Goal: Check status: Check status

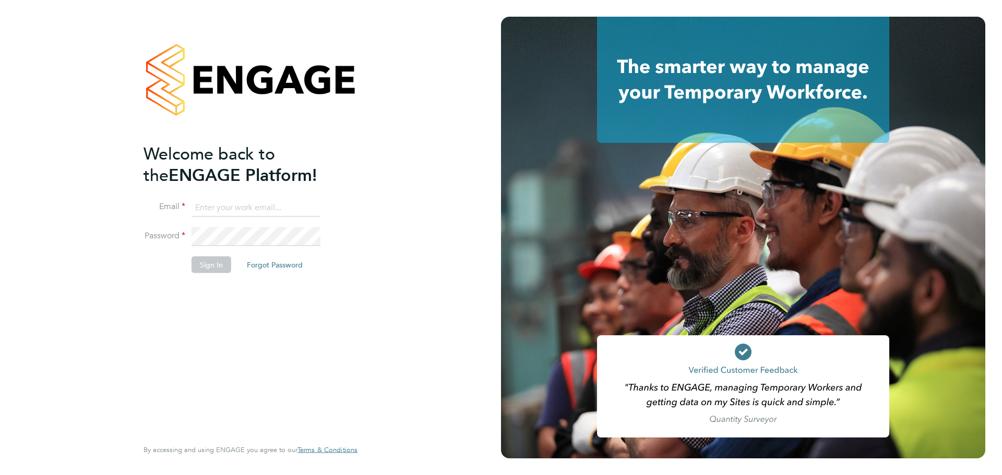
type input "[PERSON_NAME][EMAIL_ADDRESS][DOMAIN_NAME]"
click at [208, 266] on button "Sign In" at bounding box center [212, 264] width 40 height 17
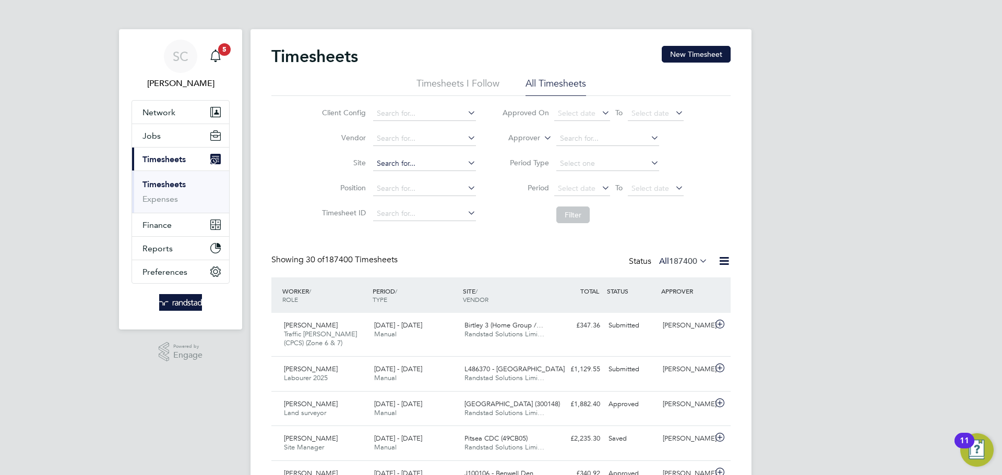
click at [398, 163] on input at bounding box center [424, 164] width 103 height 15
click at [435, 164] on input at bounding box center [424, 164] width 103 height 15
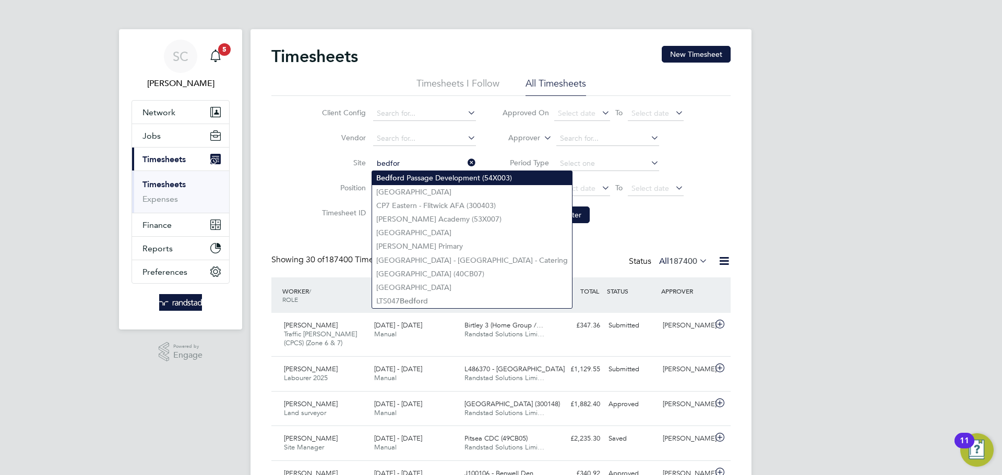
click at [456, 174] on li "Bedfor d Passage Development (54X003)" at bounding box center [472, 178] width 200 height 14
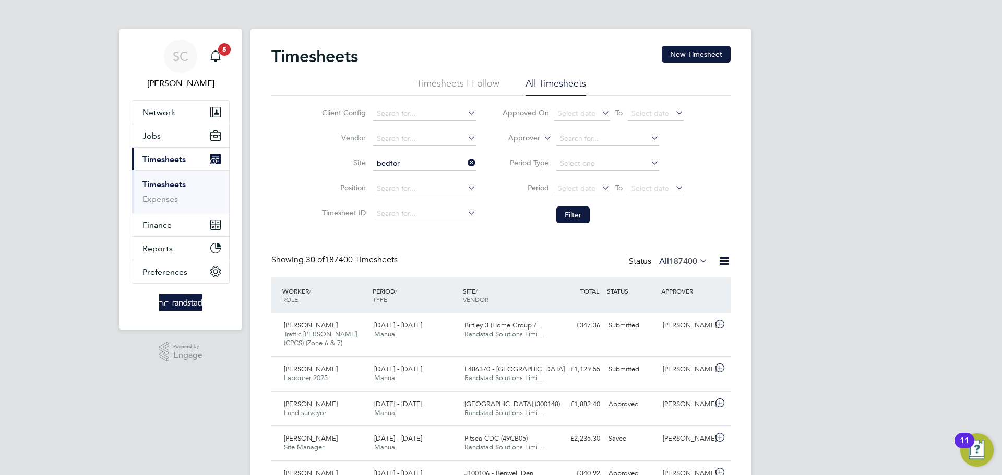
type input "Bedford Passage Development (54X003)"
click at [575, 214] on button "Filter" at bounding box center [572, 215] width 33 height 17
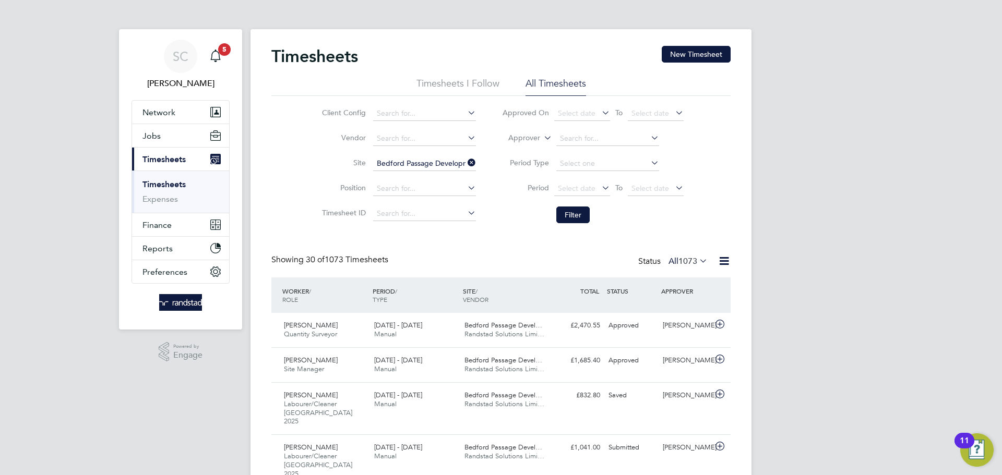
click at [681, 262] on span "1073" at bounding box center [687, 261] width 19 height 10
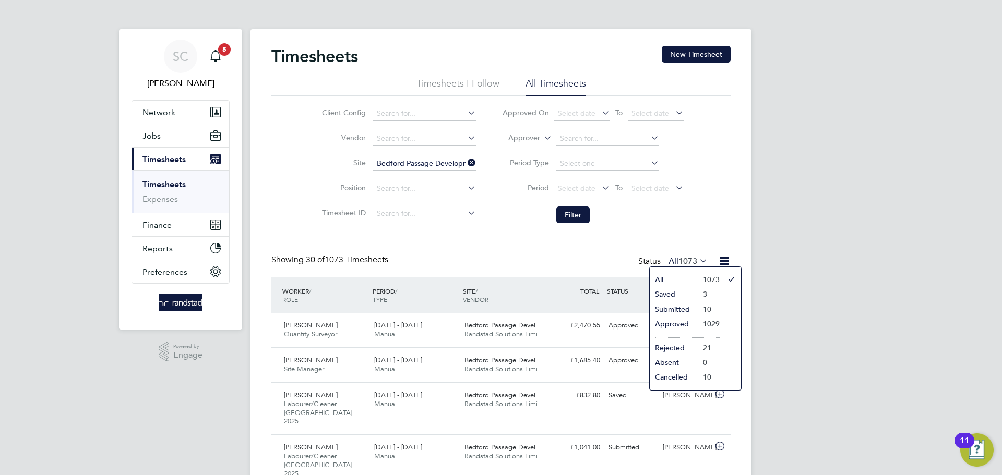
click at [684, 309] on li "Submitted" at bounding box center [674, 309] width 48 height 15
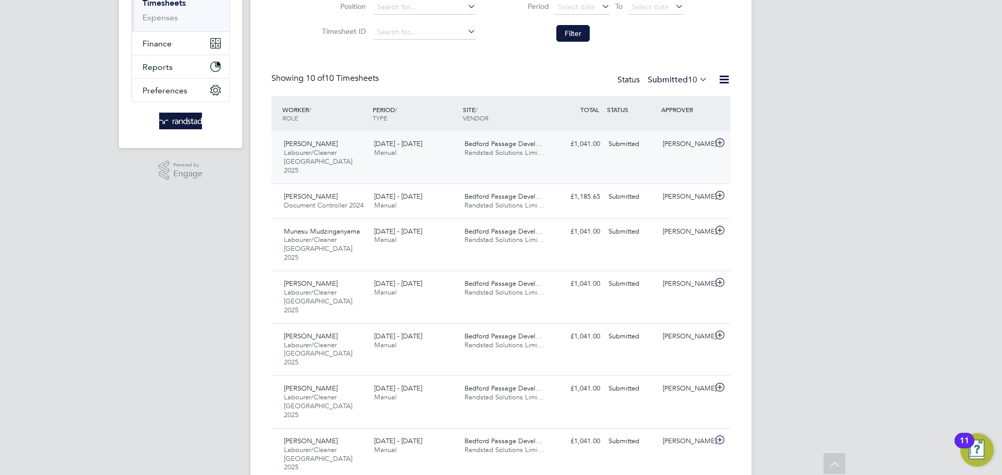
click at [569, 153] on div "Omaru Barrie Labourer/Cleaner London 2025 20 - 26 Sep 2025 20 - 26 Sep 2025 Man…" at bounding box center [500, 157] width 459 height 52
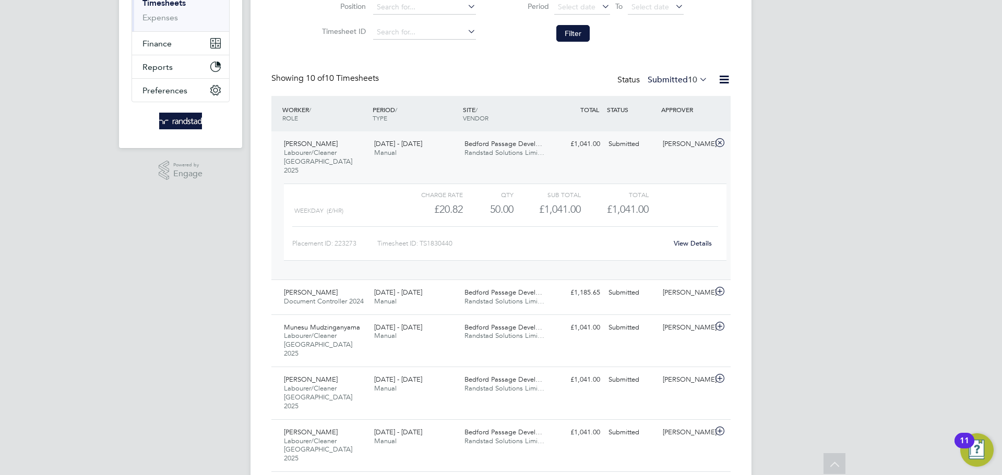
click at [688, 239] on link "View Details" at bounding box center [693, 243] width 38 height 9
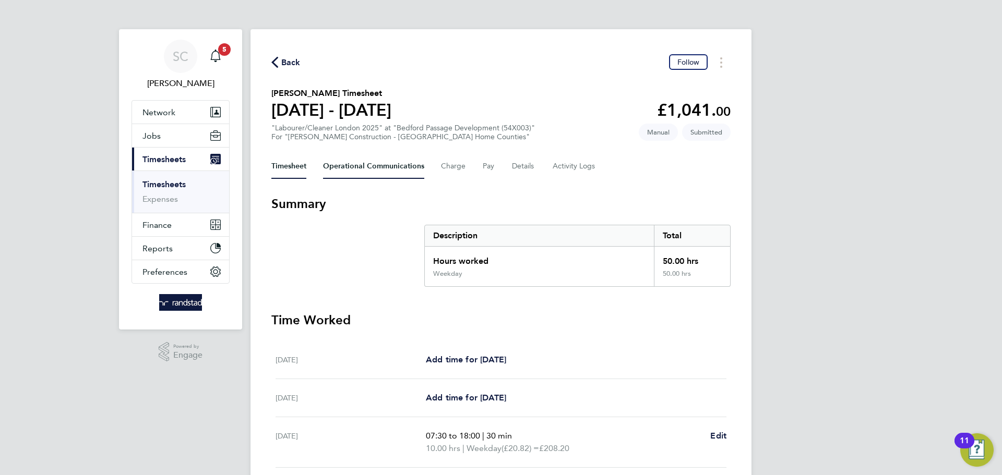
click at [397, 168] on Communications-tab "Operational Communications" at bounding box center [373, 166] width 101 height 25
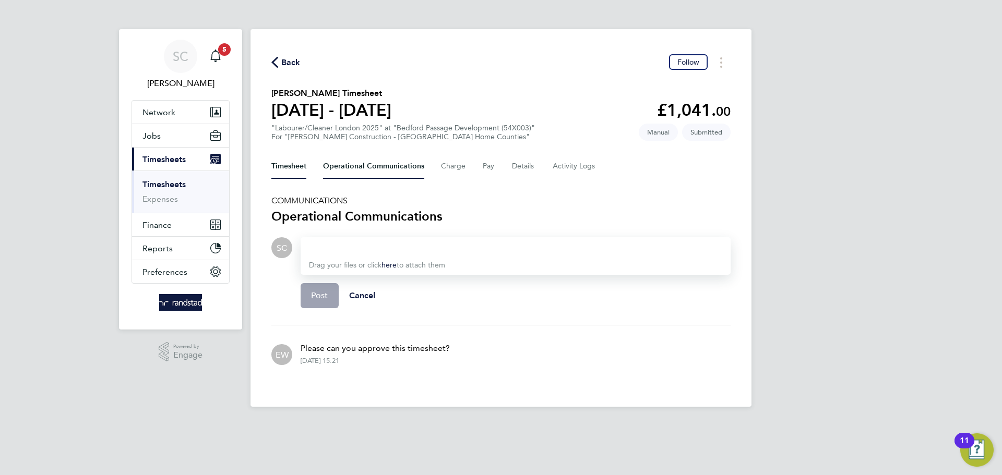
click at [297, 162] on button "Timesheet" at bounding box center [288, 166] width 35 height 25
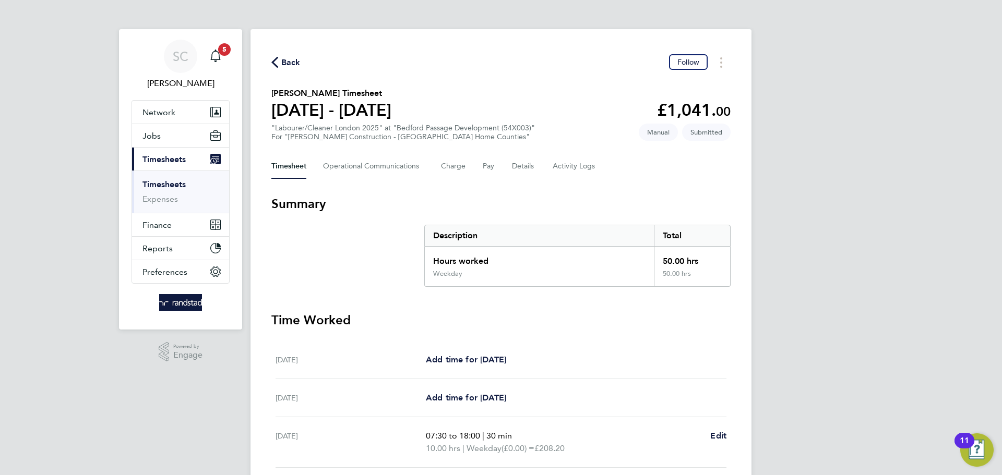
click at [288, 57] on span "Back" at bounding box center [290, 62] width 19 height 13
